Goal: Information Seeking & Learning: Understand process/instructions

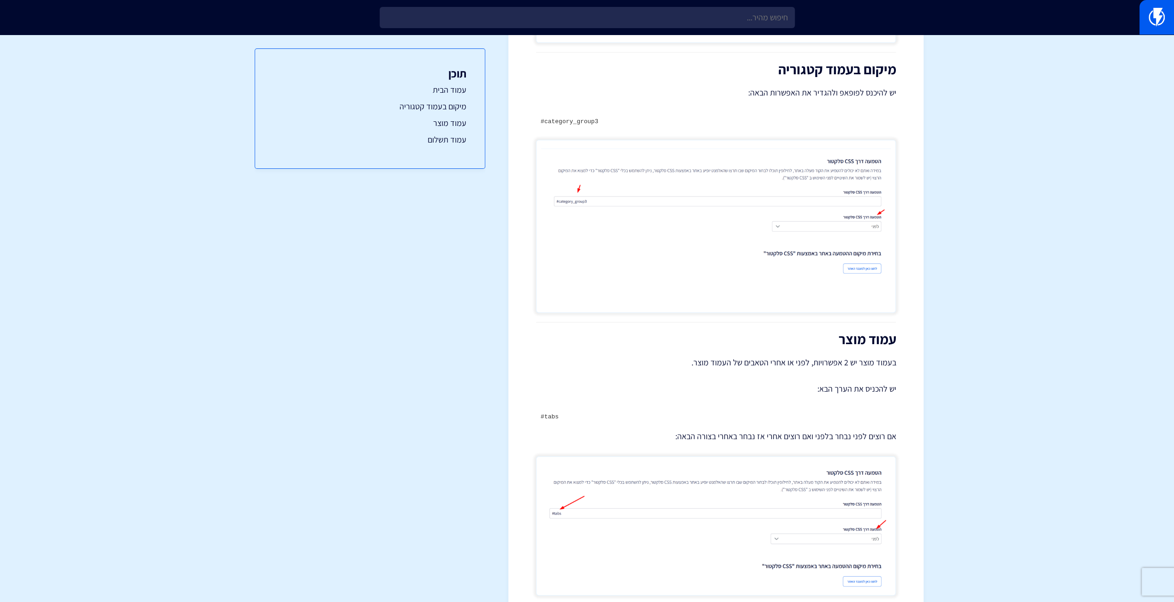
scroll to position [707, 0]
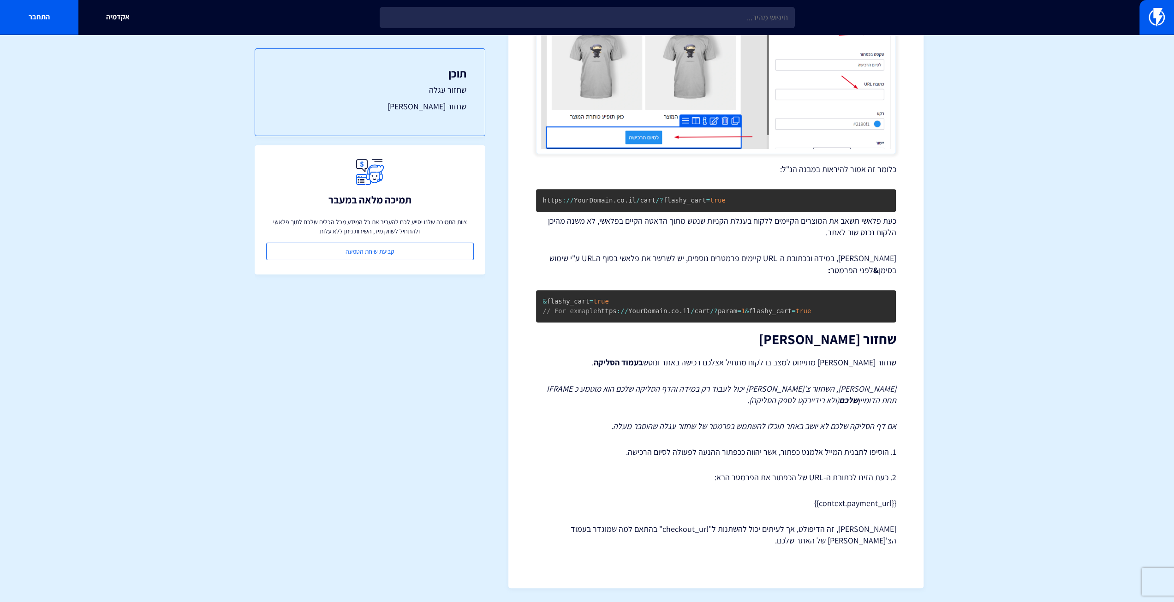
scroll to position [391, 0]
click at [199, 469] on section "מרכז תמיכה תבניות דיוור אלקטרוני קישורי שחזור עגלה וצ'קאווט – WooCommerce במדרי…" at bounding box center [587, 127] width 1174 height 949
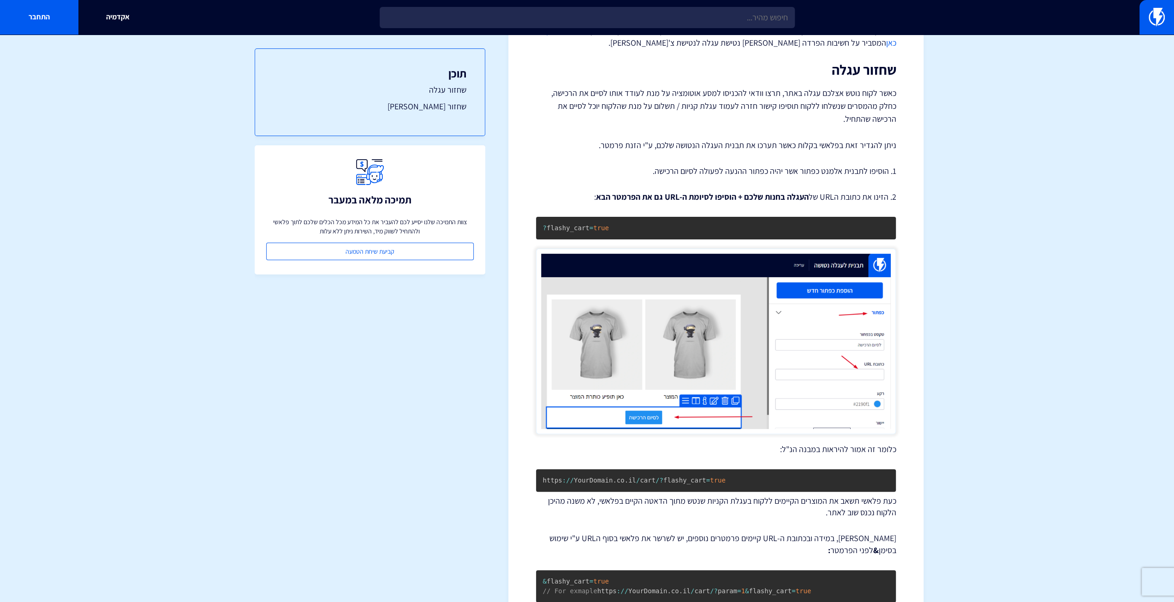
scroll to position [0, 0]
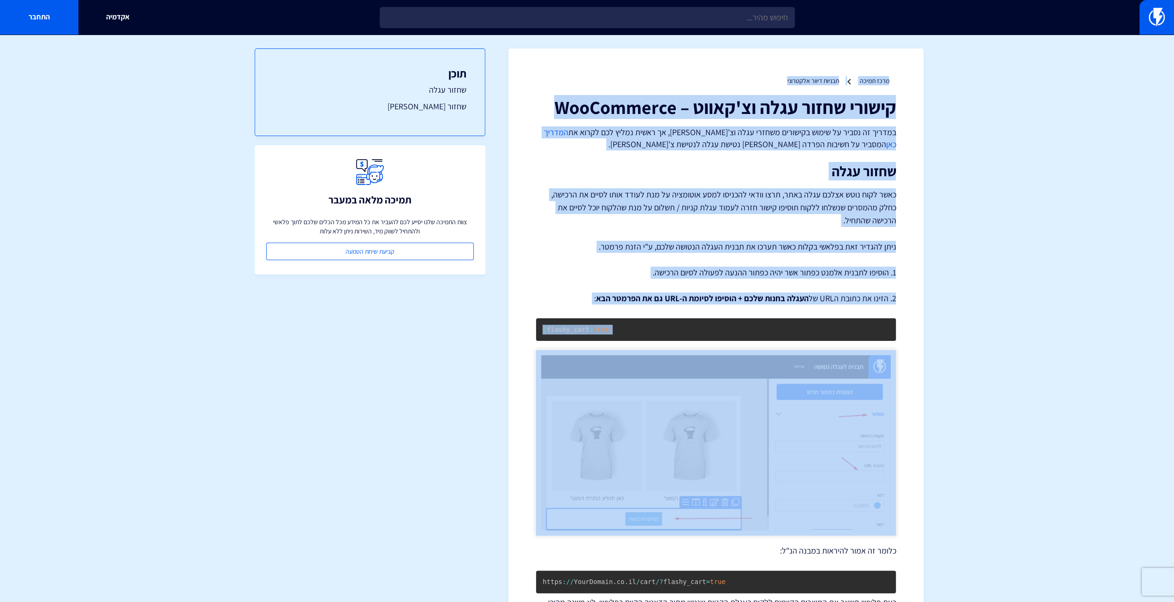
drag, startPoint x: 904, startPoint y: 75, endPoint x: 748, endPoint y: 465, distance: 420.3
click at [748, 465] on div "מרכז תמיכה תבניות דיוור אלקטרוני קישורי שחזור עגלה וצ'קאווט – WooCommerce במדרי…" at bounding box center [715, 508] width 415 height 921
click at [748, 465] on img at bounding box center [716, 442] width 360 height 185
click at [975, 186] on section "מרכז תמיכה תבניות דיוור אלקטרוני קישורי שחזור עגלה וצ'קאווט – WooCommerce במדרי…" at bounding box center [587, 509] width 1174 height 949
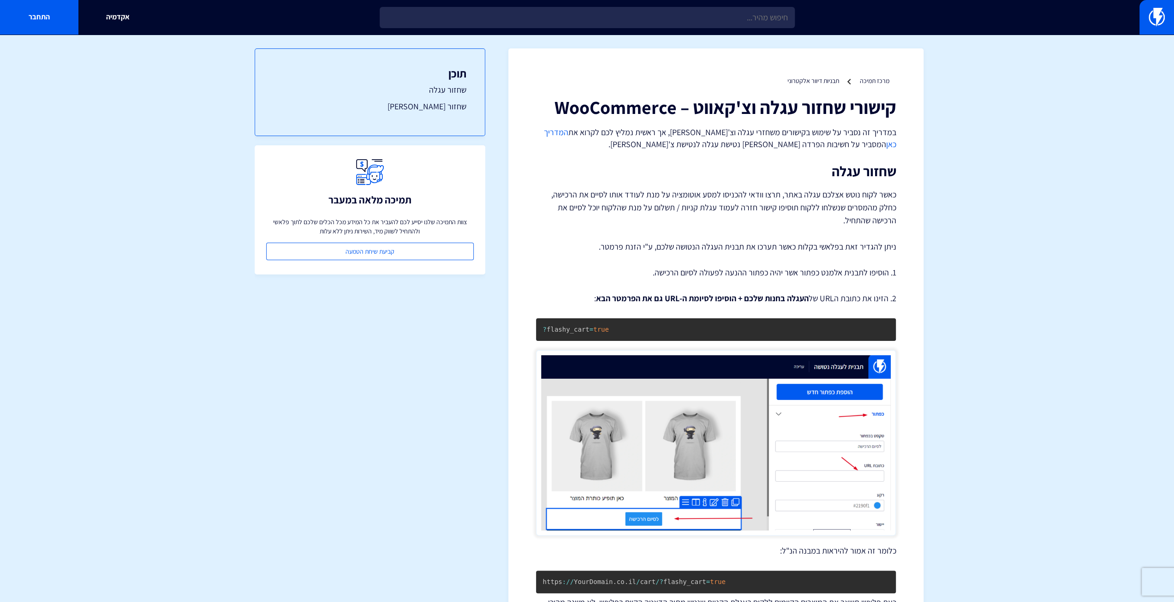
click at [881, 262] on div "קישורי שחזור עגלה וצ'קאווט – WooCommerce במדריך זה נסביר על שימוש בקישורים משחז…" at bounding box center [716, 512] width 360 height 831
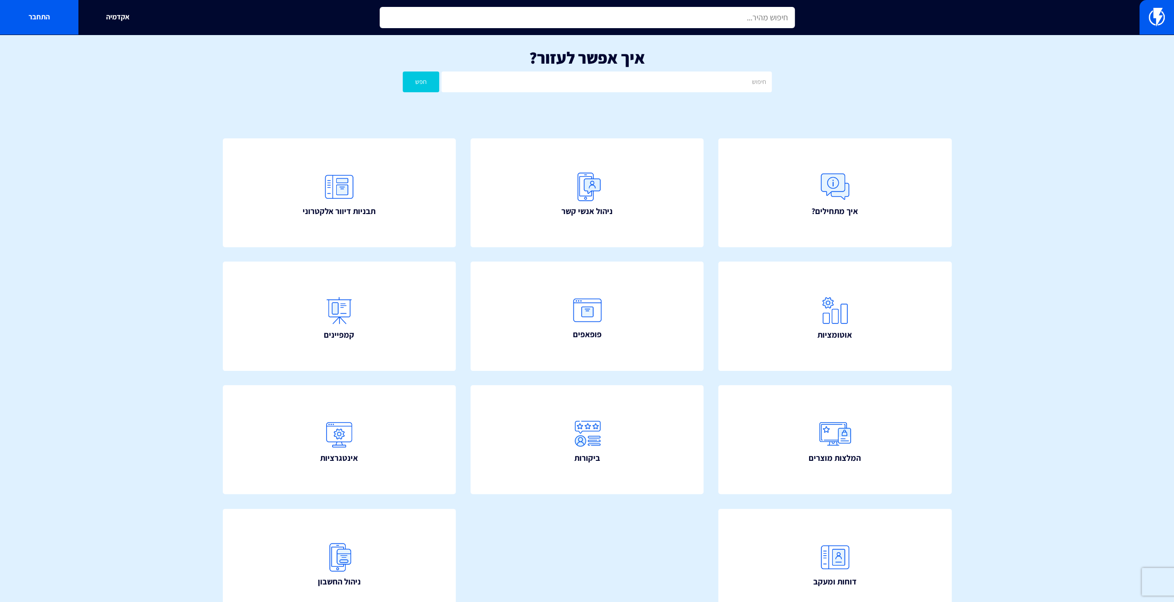
click at [523, 15] on input "text" at bounding box center [587, 17] width 415 height 21
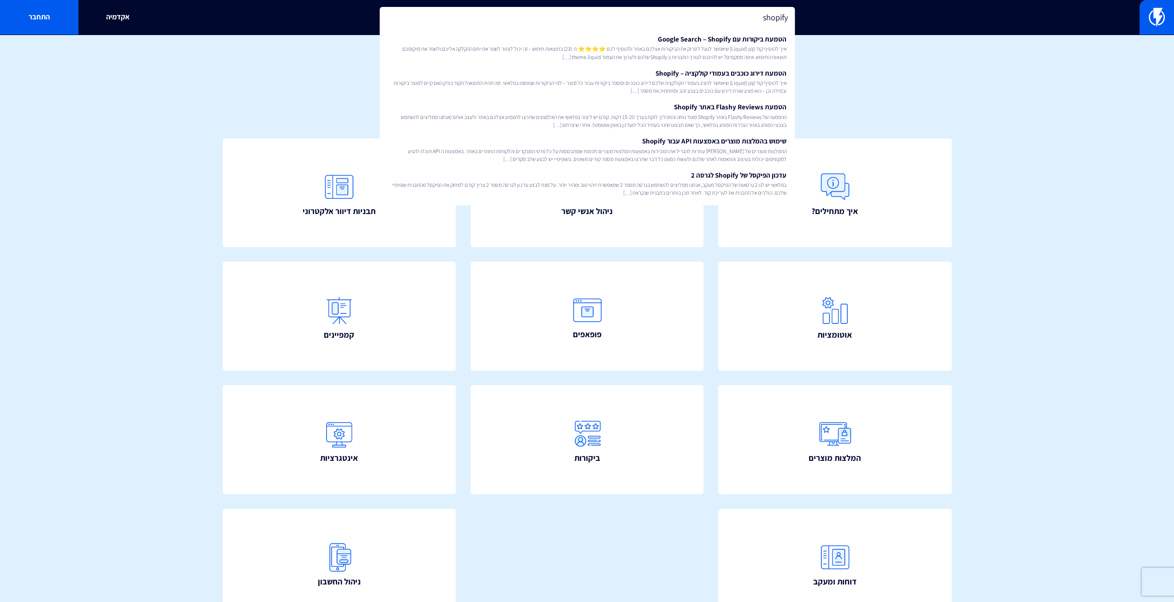
click at [622, 22] on input "shopify" at bounding box center [587, 17] width 415 height 21
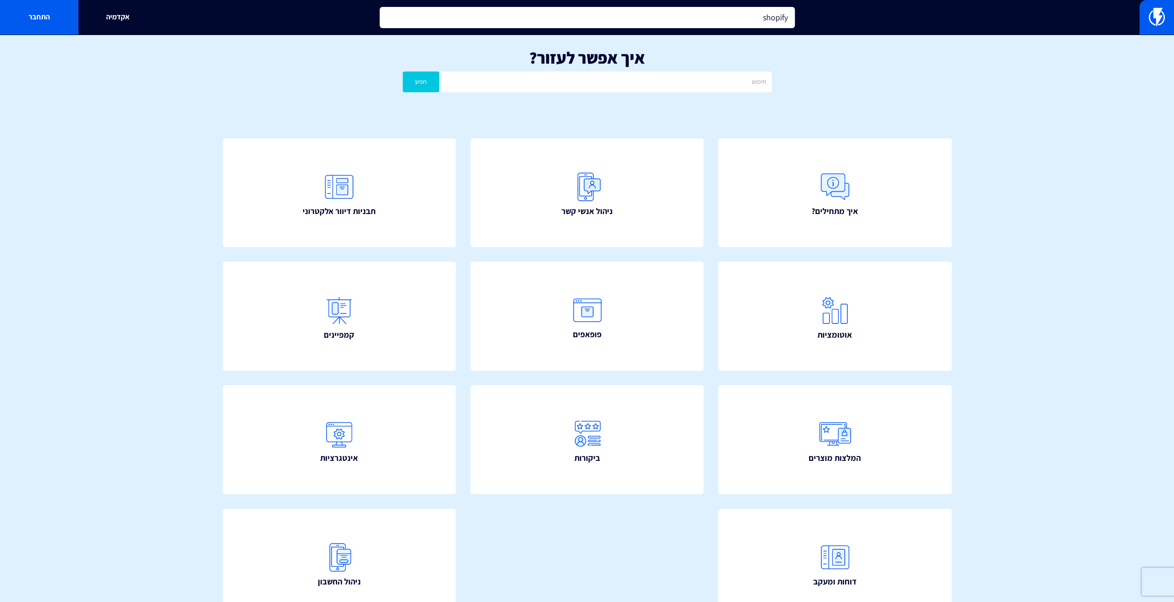
click at [622, 22] on input "shopify" at bounding box center [587, 17] width 415 height 21
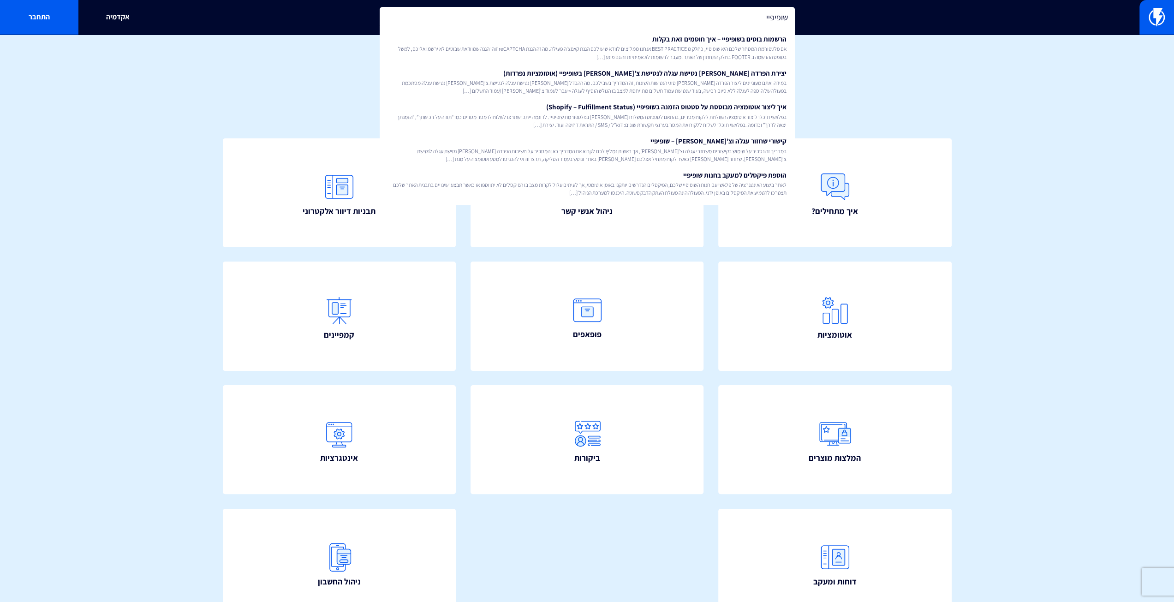
type input "שופיפיי"
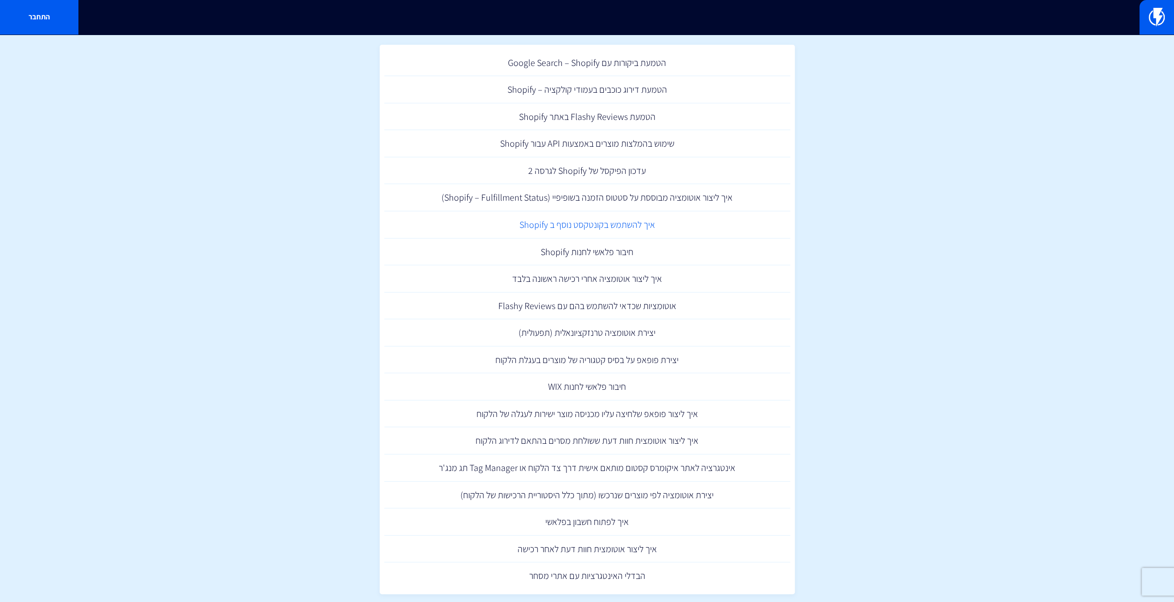
scroll to position [51, 0]
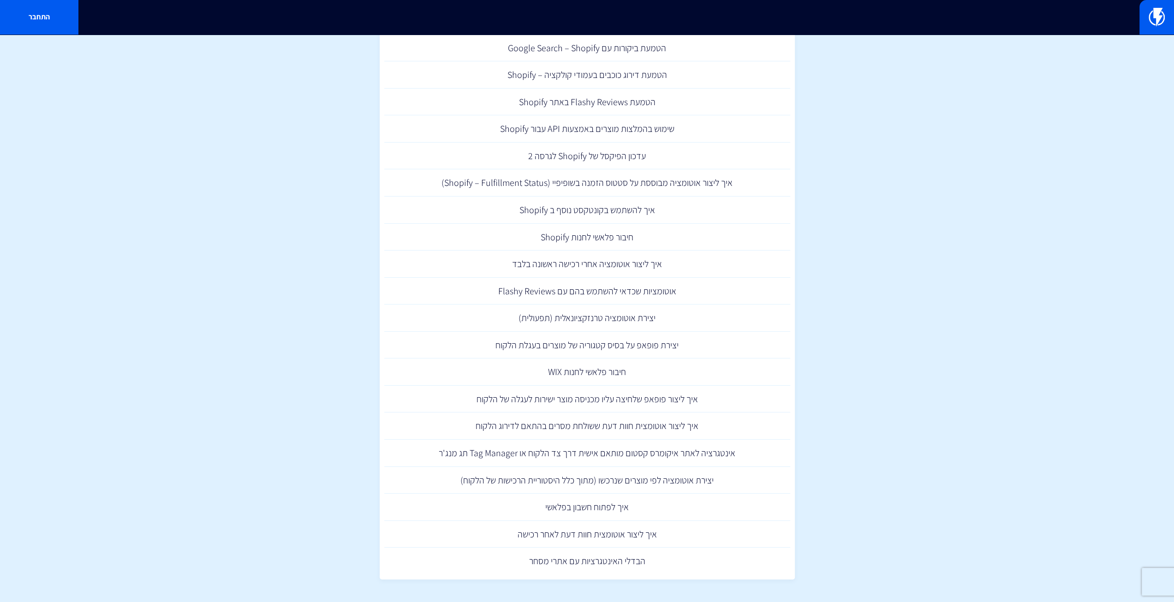
click at [933, 268] on section "תוצאות חיפוש עבור: shopify הטמעת ביקורות עם Google Search – Shopify הטמעת דירוג…" at bounding box center [587, 293] width 1174 height 618
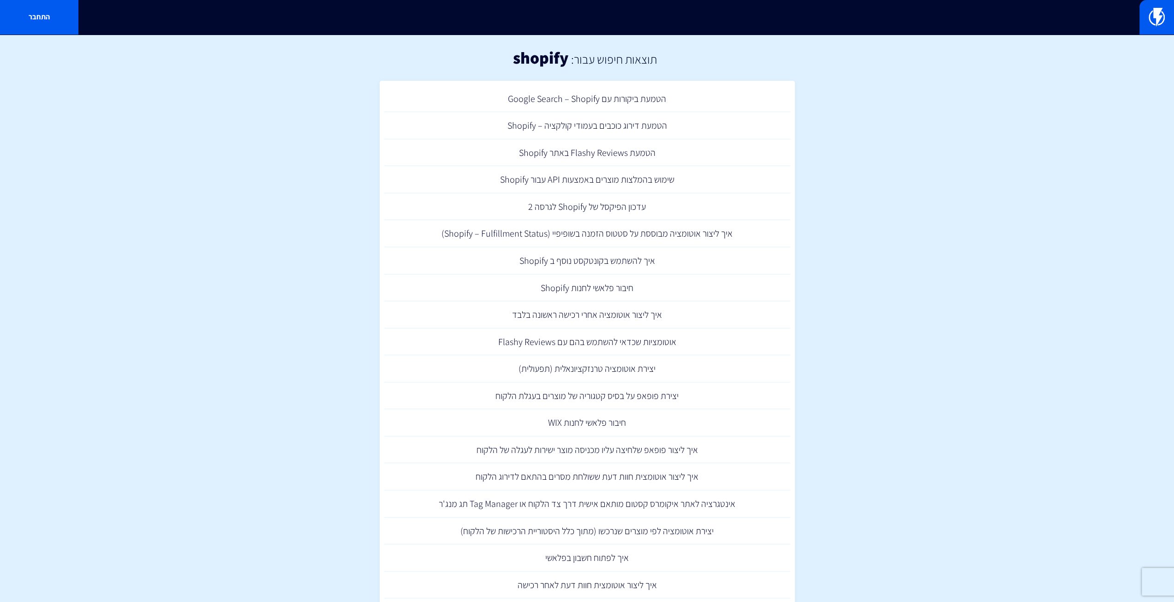
click at [583, 54] on h2 "תוצאות חיפוש עבור:" at bounding box center [613, 59] width 88 height 13
click at [663, 56] on div "תוצאות חיפוש עבור: shopify" at bounding box center [587, 58] width 1174 height 46
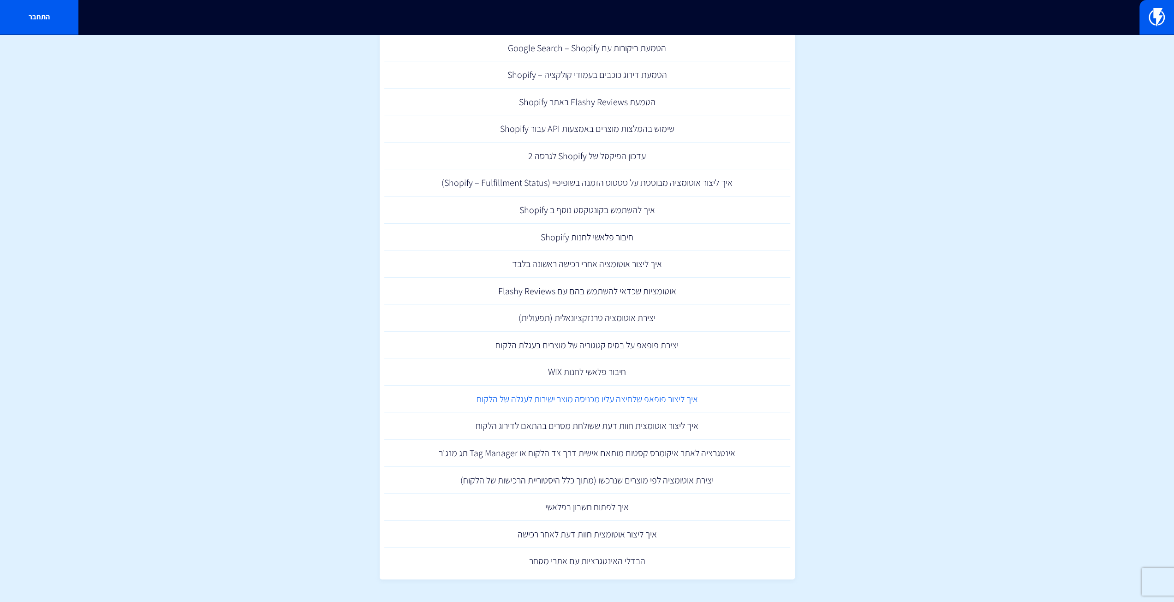
drag, startPoint x: 568, startPoint y: 392, endPoint x: 569, endPoint y: 400, distance: 7.9
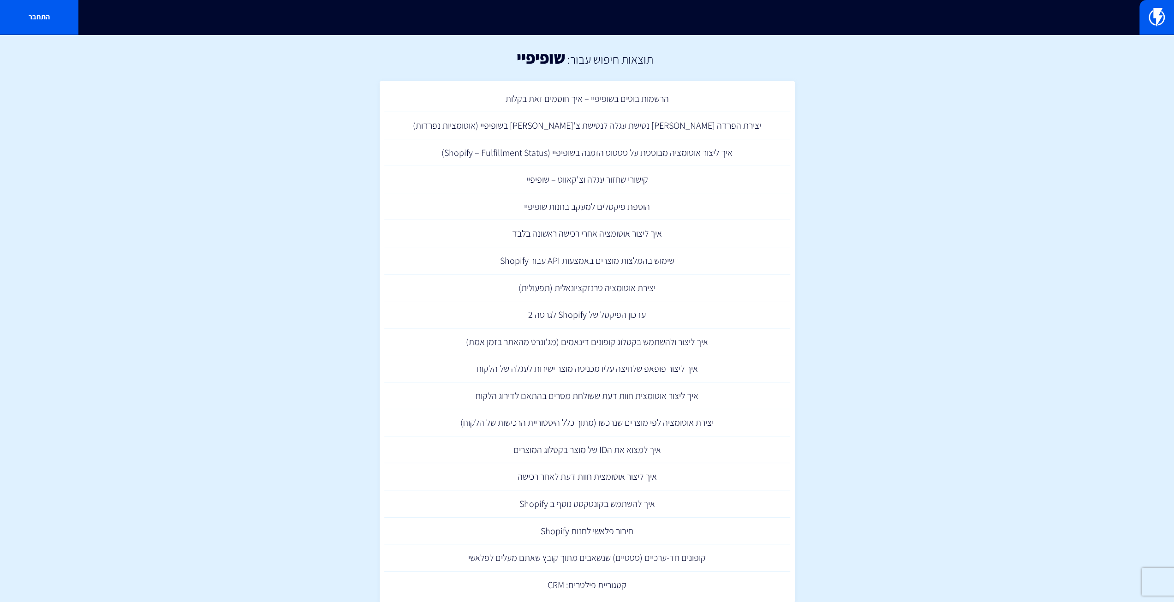
click at [546, 62] on h1 "שופיפיי" at bounding box center [541, 57] width 48 height 18
click at [500, 60] on div "תוצאות חיפוש עבור: שופיפיי" at bounding box center [587, 58] width 1174 height 46
click at [202, 269] on section "תוצאות חיפוש עבור: שופיפיי הרשמות בוטים בשופיפיי – איך חוסמים זאת בקלות יצירת ה…" at bounding box center [587, 330] width 1174 height 591
click at [537, 206] on link "הוספת פיקסלים למעקב בחנות שופיפיי" at bounding box center [587, 206] width 406 height 27
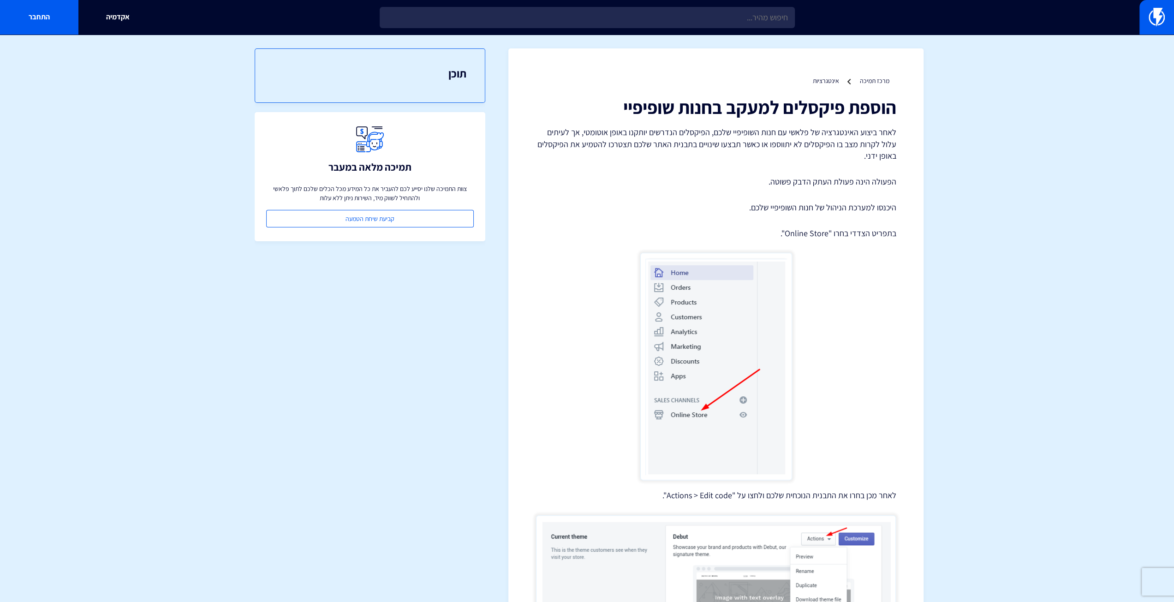
drag, startPoint x: 826, startPoint y: 82, endPoint x: 831, endPoint y: 107, distance: 25.2
click at [826, 82] on link "אינטגרציות" at bounding box center [825, 81] width 26 height 8
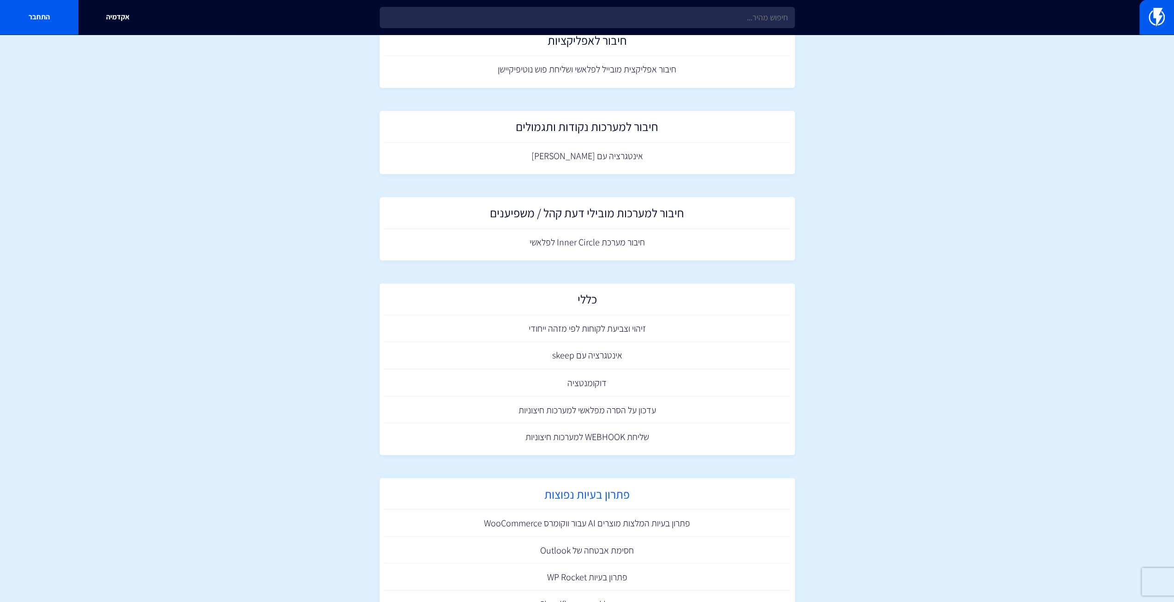
scroll to position [1459, 0]
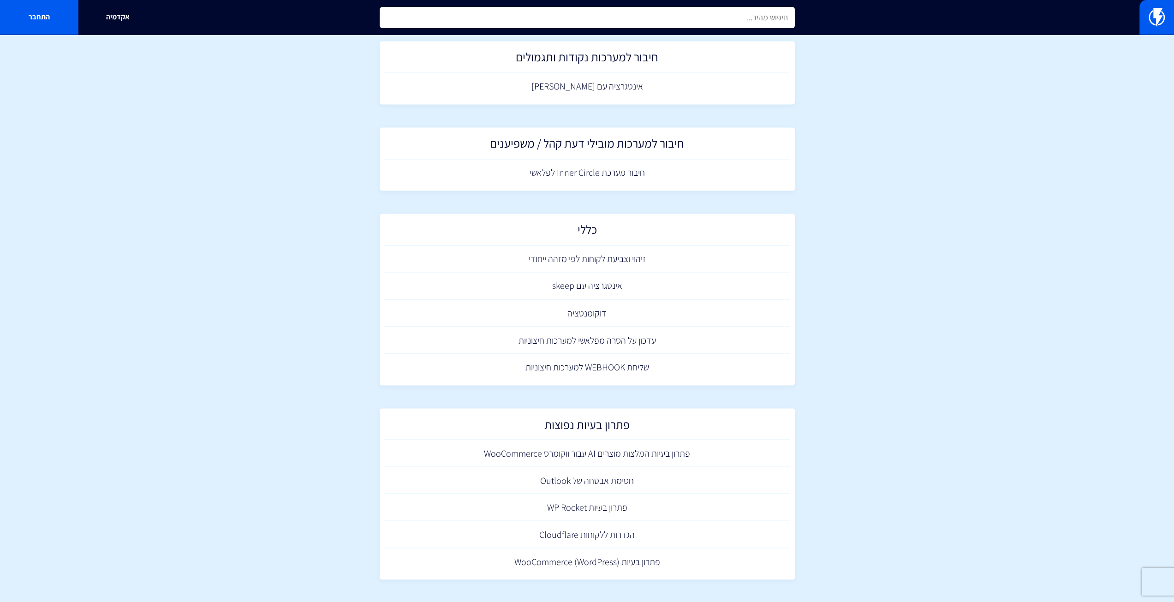
click at [614, 18] on input "text" at bounding box center [587, 17] width 415 height 21
paste input "shopify-customer.liquid"
type input "shopify-customer.liquid"
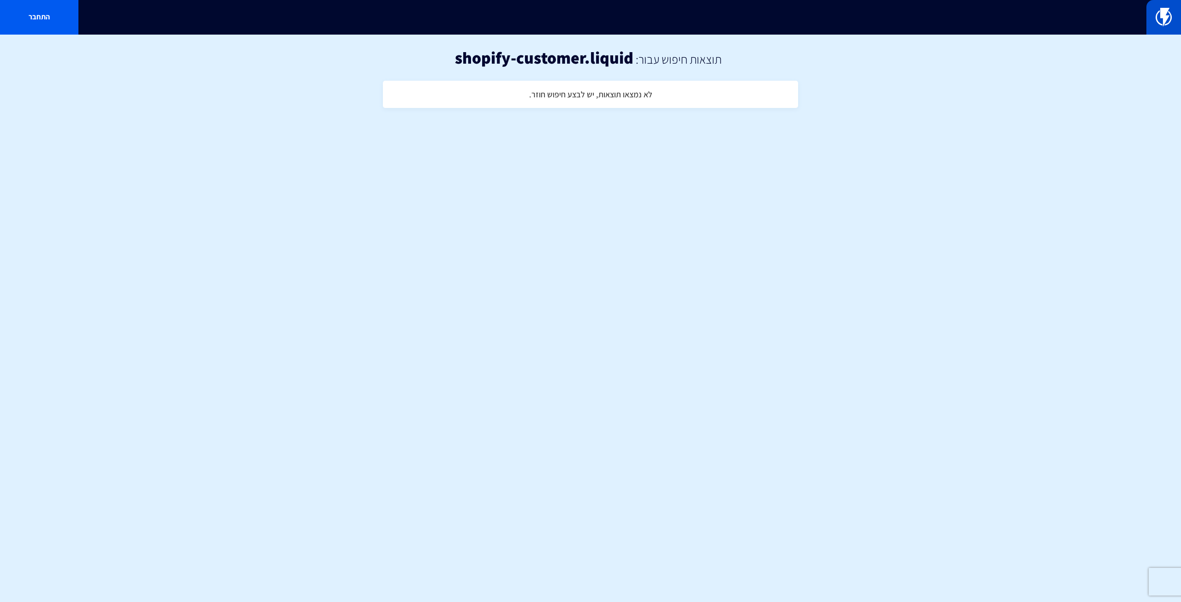
click at [1165, 18] on img at bounding box center [1163, 17] width 16 height 18
